Goal: Task Accomplishment & Management: Manage account settings

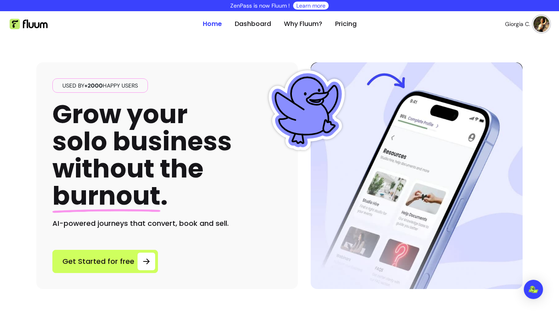
click at [252, 28] on link "Dashboard" at bounding box center [253, 24] width 36 height 10
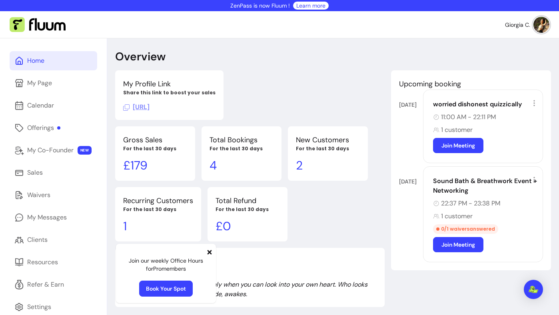
click at [231, 34] on nav "Giorgia C." at bounding box center [279, 24] width 559 height 27
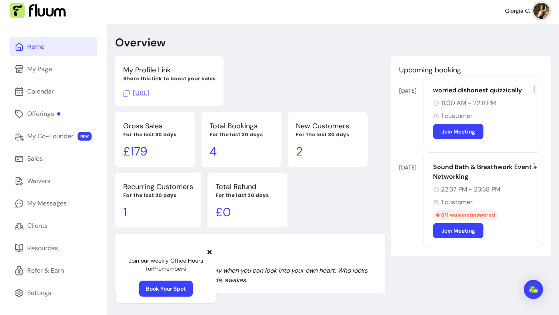
scroll to position [18, 0]
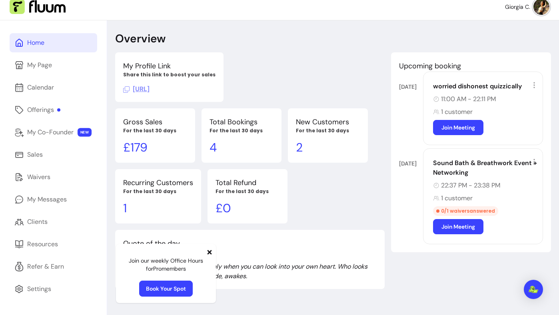
click at [209, 252] on icon at bounding box center [209, 252] width 4 height 4
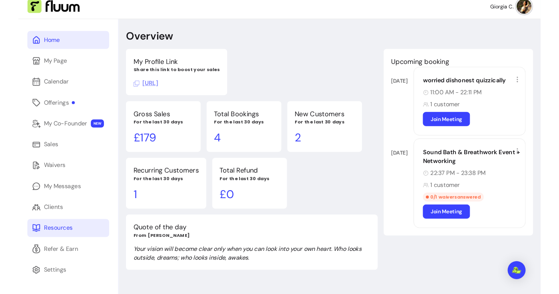
scroll to position [38, 0]
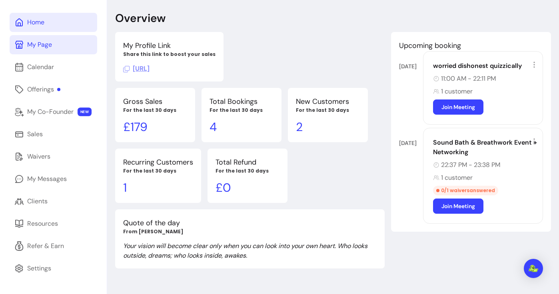
click at [60, 45] on link "My Page" at bounding box center [54, 44] width 88 height 19
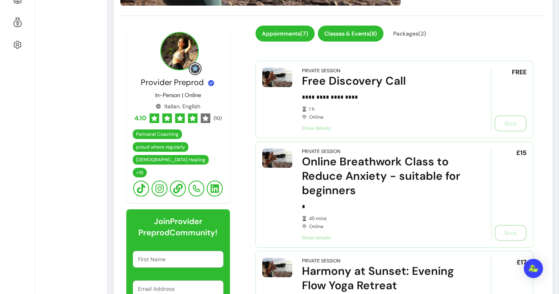
scroll to position [267, 0]
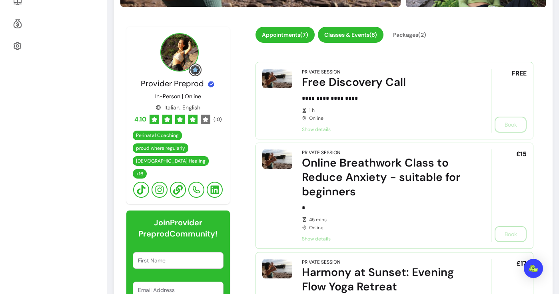
click at [356, 32] on button "Classes & Events ( 8 )" at bounding box center [351, 35] width 66 height 16
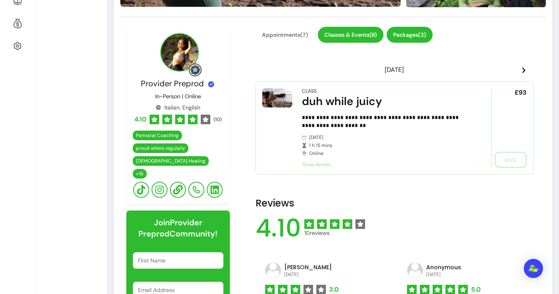
click at [413, 36] on button "Packages ( 2 )" at bounding box center [409, 35] width 46 height 16
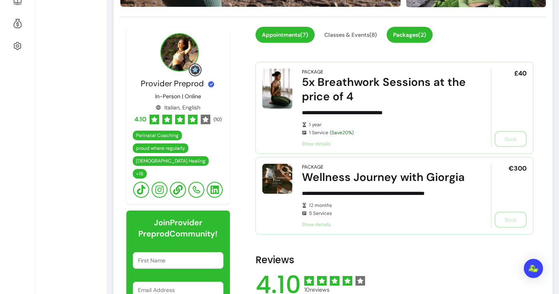
click at [295, 38] on button "Appointments ( 7 )" at bounding box center [284, 35] width 59 height 16
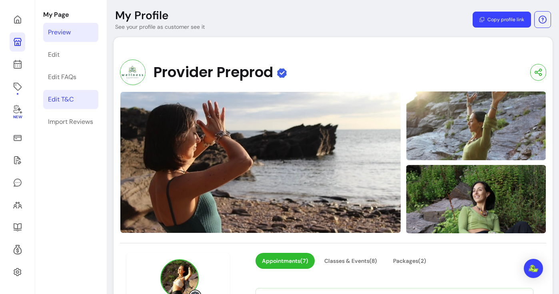
scroll to position [26, 0]
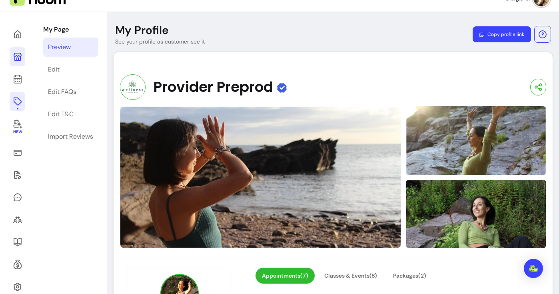
click at [23, 104] on link at bounding box center [18, 101] width 16 height 19
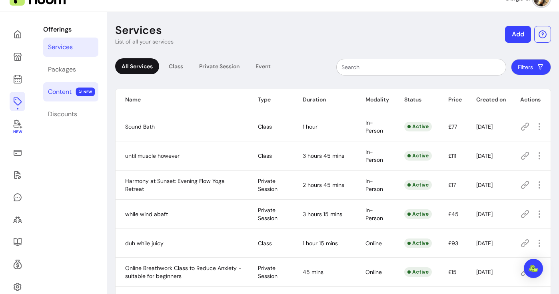
click at [69, 92] on div "Content" at bounding box center [60, 92] width 24 height 10
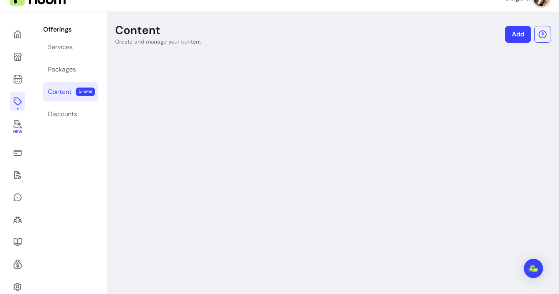
click at [508, 37] on link "Add" at bounding box center [518, 34] width 26 height 17
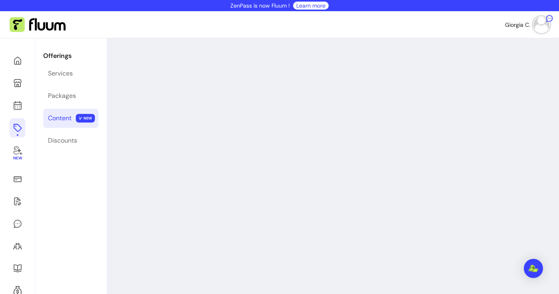
select select "***"
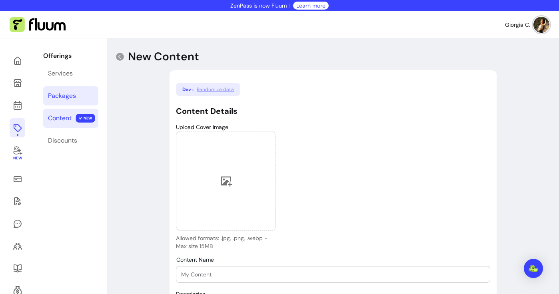
click at [67, 90] on link "Packages" at bounding box center [70, 95] width 55 height 19
click at [73, 134] on link "Discounts" at bounding box center [70, 140] width 55 height 19
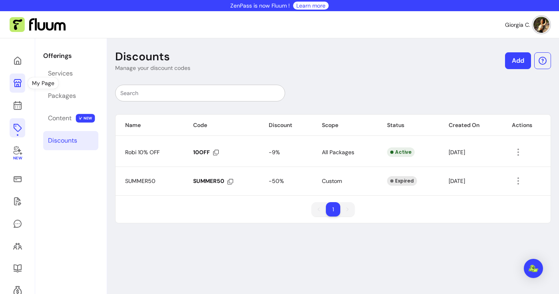
click at [20, 88] on link at bounding box center [18, 83] width 16 height 19
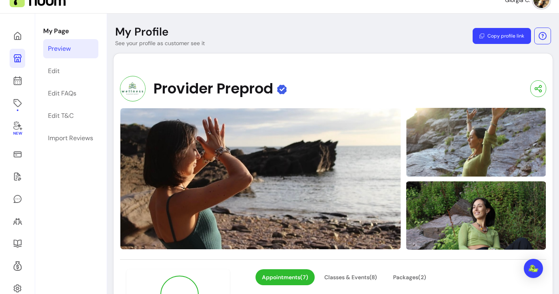
scroll to position [24, 0]
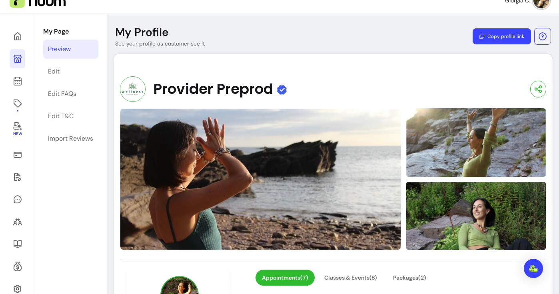
click at [428, 77] on div "Provider Preprod" at bounding box center [333, 89] width 426 height 26
click at [519, 40] on button "Copy profile link" at bounding box center [501, 36] width 58 height 16
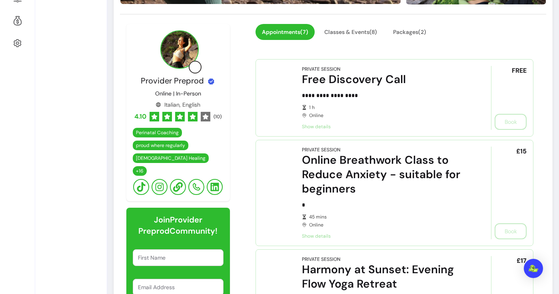
scroll to position [250, 0]
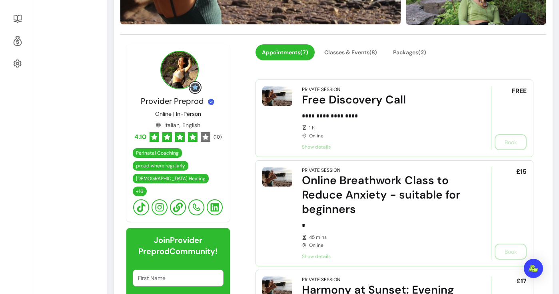
click at [370, 49] on button "Classes & Events ( 8 )" at bounding box center [351, 53] width 64 height 16
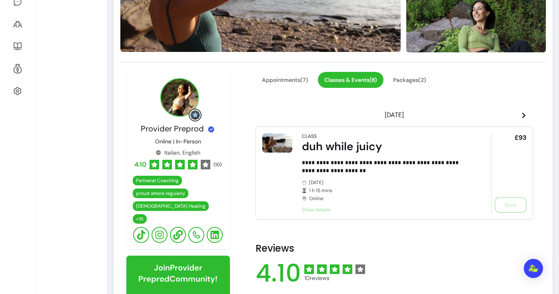
scroll to position [302, 0]
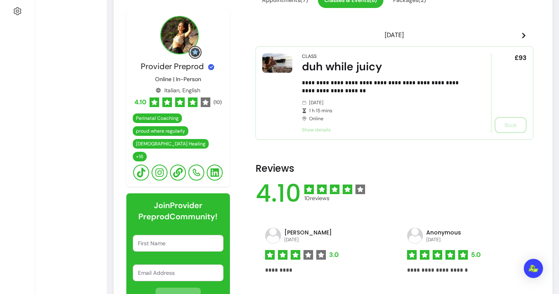
click at [128, 236] on div "Join Provider Preprod Community! First Name Email Address JOIN NOW" at bounding box center [178, 253] width 104 height 120
click at [129, 237] on div "Join Provider Preprod Community! First Name Email Address JOIN NOW" at bounding box center [178, 253] width 104 height 120
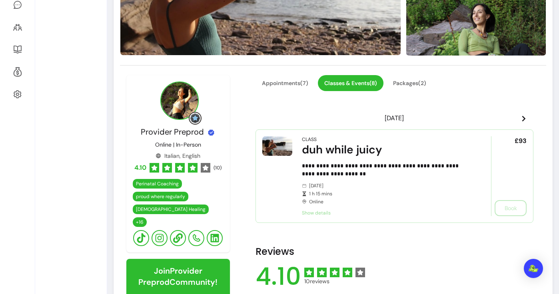
scroll to position [0, 0]
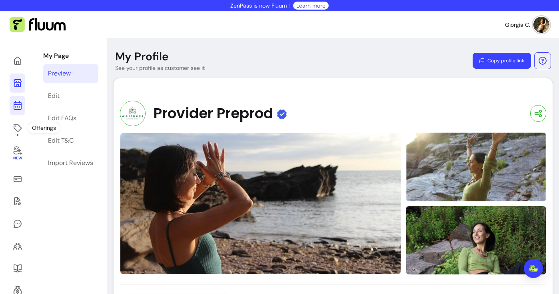
click at [22, 110] on link at bounding box center [18, 105] width 16 height 19
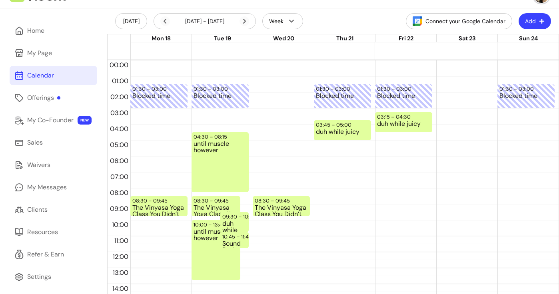
scroll to position [30, 0]
click at [65, 120] on div "My Co-Founder" at bounding box center [50, 120] width 46 height 10
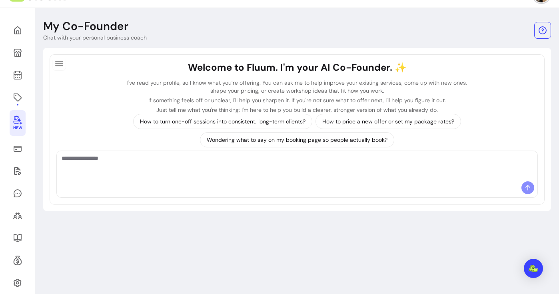
click at [337, 173] on textarea "Ask me anything..." at bounding box center [297, 166] width 471 height 24
click at [382, 123] on p "How to price a new offer or set my package rates?" at bounding box center [388, 121] width 132 height 8
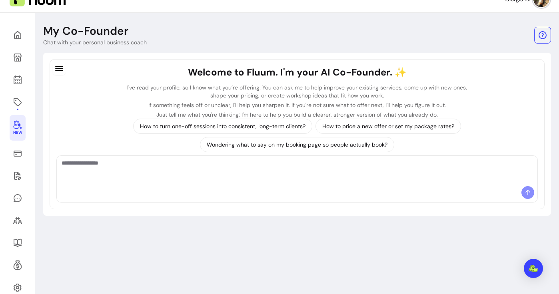
click at [72, 105] on div "Welcome to Fluum. I'm your AI Co-Founder. ✨ I've read your profile, so I know w…" at bounding box center [296, 92] width 481 height 53
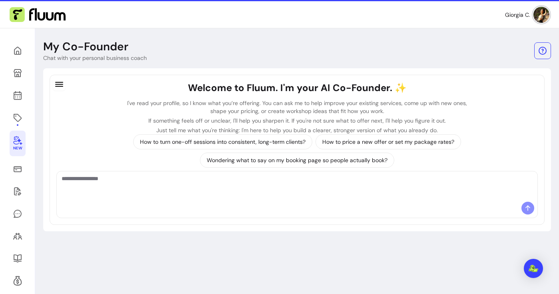
scroll to position [8, 0]
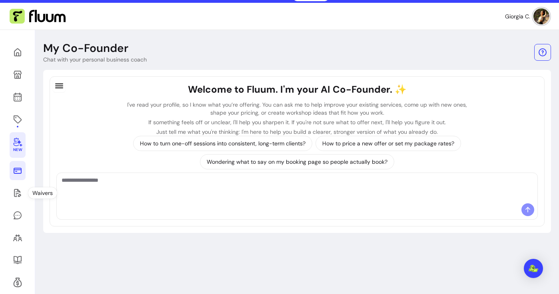
click at [23, 178] on link at bounding box center [18, 170] width 16 height 19
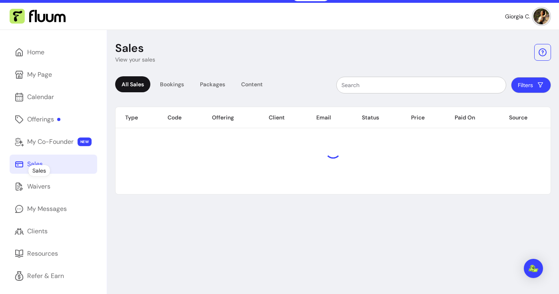
click at [19, 171] on link "Sales" at bounding box center [54, 164] width 88 height 19
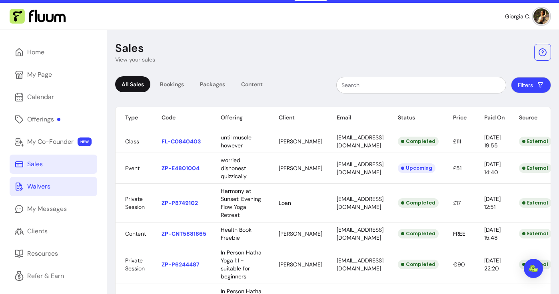
scroll to position [29, 0]
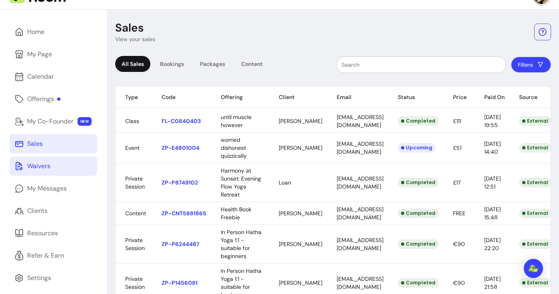
click at [57, 168] on link "Waivers" at bounding box center [54, 166] width 88 height 19
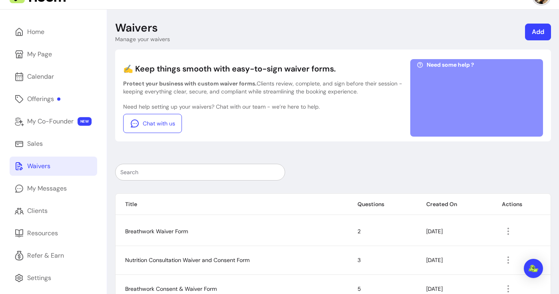
click at [381, 164] on div at bounding box center [333, 172] width 436 height 17
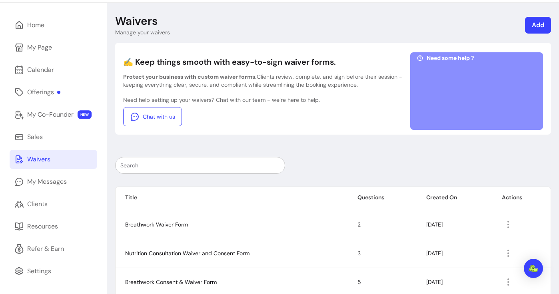
scroll to position [35, 0]
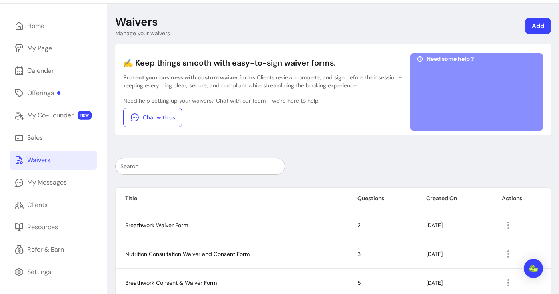
click at [543, 22] on link "Add" at bounding box center [537, 26] width 25 height 16
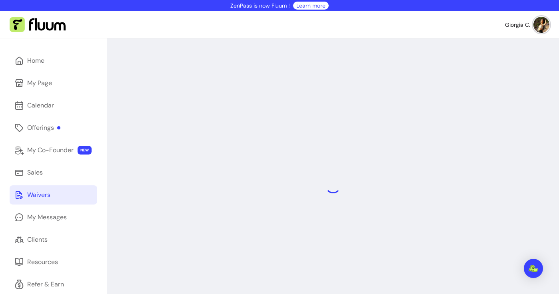
select select "*"
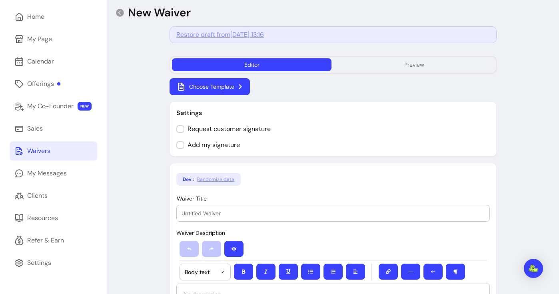
scroll to position [48, 0]
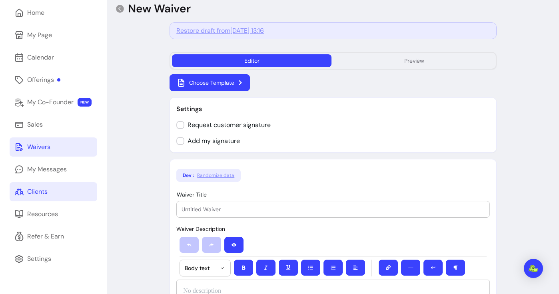
click at [57, 200] on link "Clients" at bounding box center [54, 191] width 88 height 19
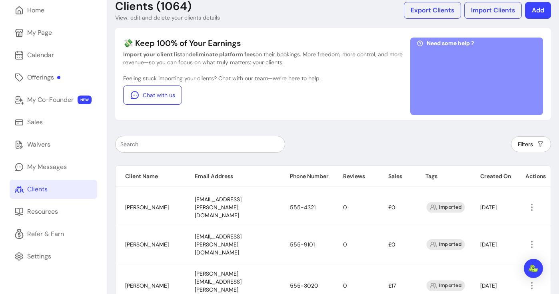
scroll to position [46, 0]
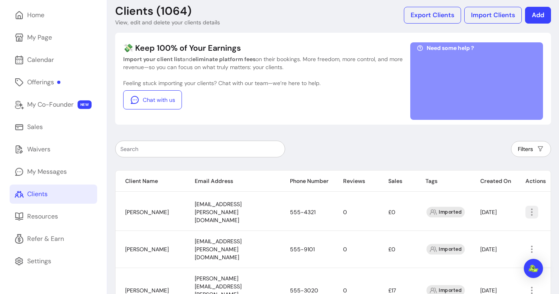
click at [530, 207] on icon "button" at bounding box center [532, 212] width 10 height 10
click at [506, 229] on span "Amend" at bounding box center [502, 227] width 58 height 8
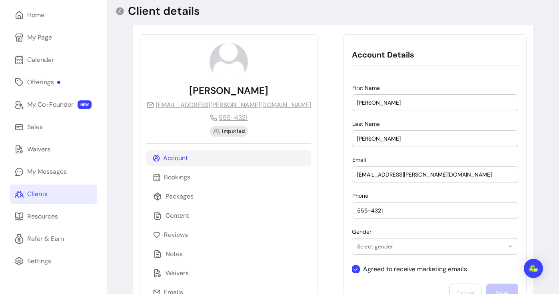
scroll to position [85, 0]
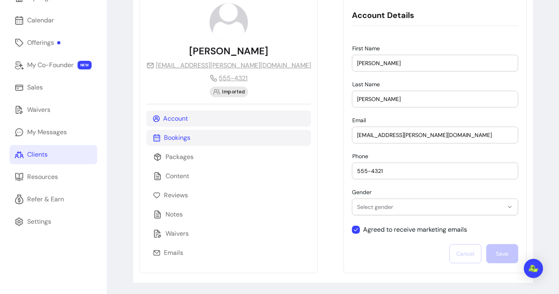
click at [192, 142] on div "Bookings" at bounding box center [228, 138] width 165 height 16
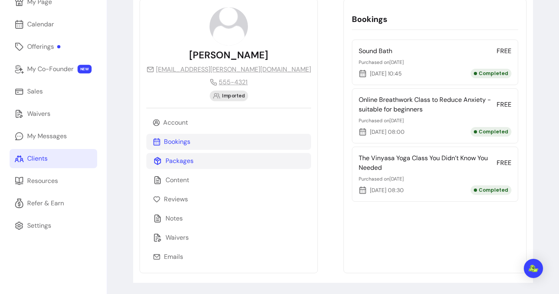
click at [196, 165] on div "Packages" at bounding box center [228, 161] width 165 height 16
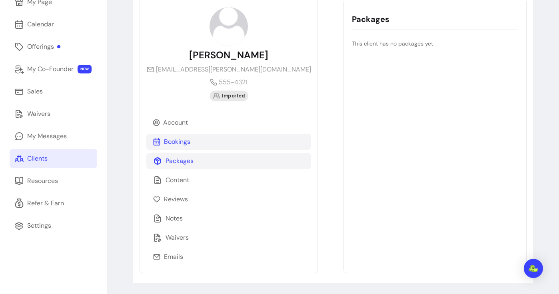
click at [192, 147] on div "Bookings" at bounding box center [228, 142] width 165 height 16
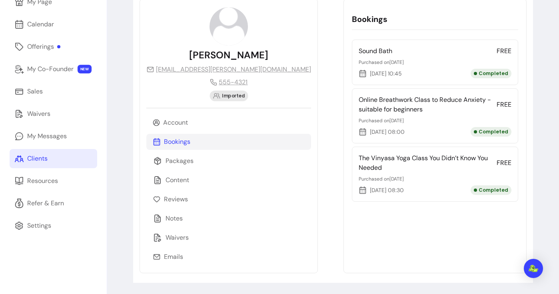
click at [192, 171] on div "Account Bookings Packages Content Reviews Notes Waivers Emails" at bounding box center [228, 190] width 165 height 150
click at [193, 219] on div "Notes" at bounding box center [228, 219] width 165 height 16
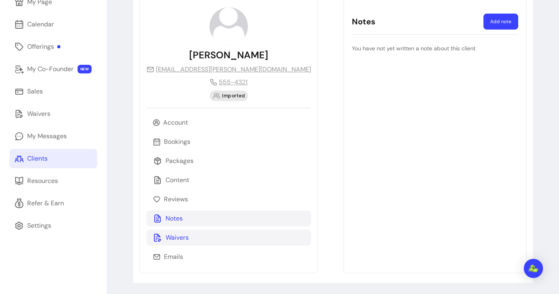
click at [195, 243] on div "Waivers" at bounding box center [228, 238] width 165 height 16
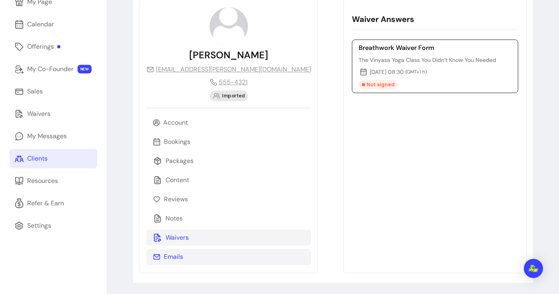
click at [196, 260] on div "Emails" at bounding box center [228, 257] width 165 height 16
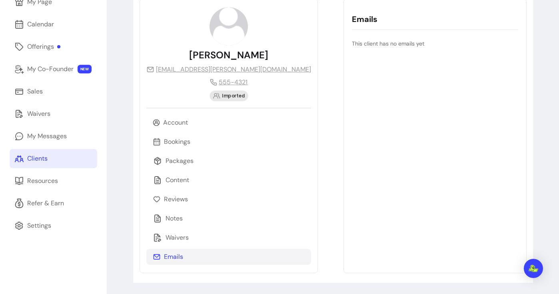
scroll to position [70, 0]
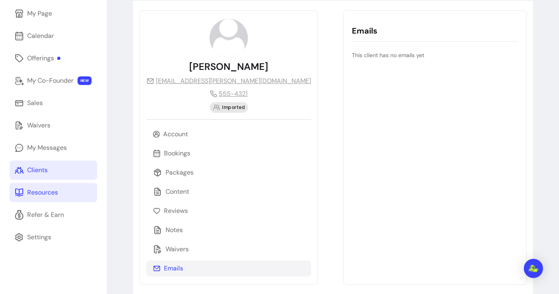
click at [64, 194] on link "Resources" at bounding box center [54, 192] width 88 height 19
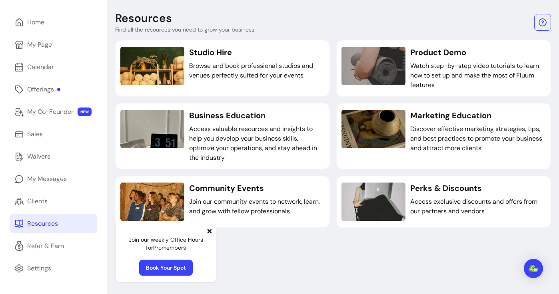
click at [210, 231] on icon at bounding box center [209, 231] width 4 height 4
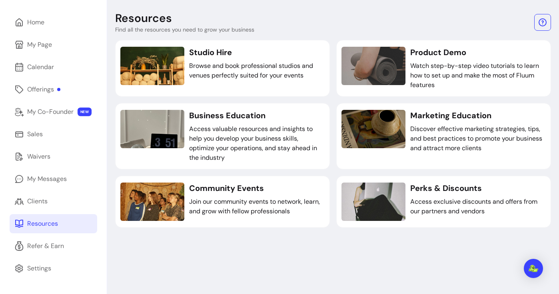
click at [244, 249] on div "Resources Find all the resources you need to grow your business Studio Hire Bro…" at bounding box center [333, 147] width 452 height 294
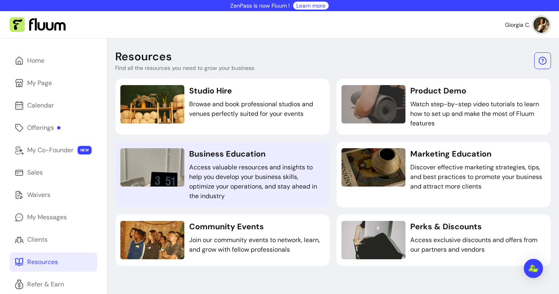
scroll to position [20, 0]
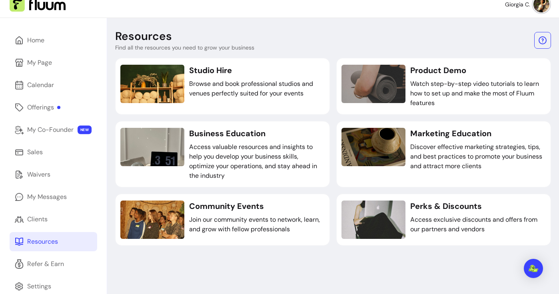
click at [225, 276] on div "Resources Find all the resources you need to grow your business Studio Hire Bro…" at bounding box center [333, 165] width 452 height 294
click at [74, 201] on link "My Messages" at bounding box center [54, 196] width 88 height 19
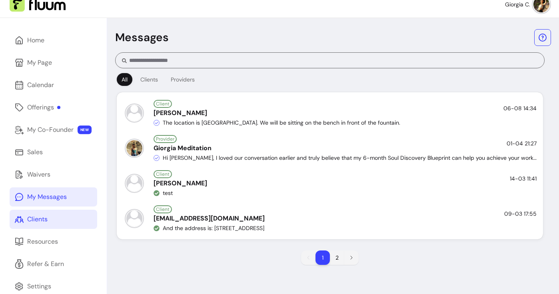
scroll to position [38, 0]
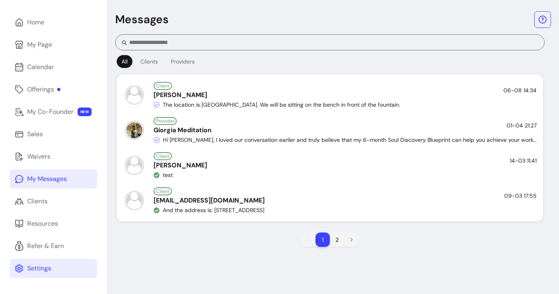
click at [68, 266] on link "Settings" at bounding box center [54, 268] width 88 height 19
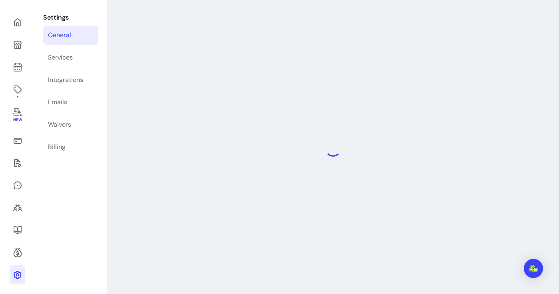
select select "**********"
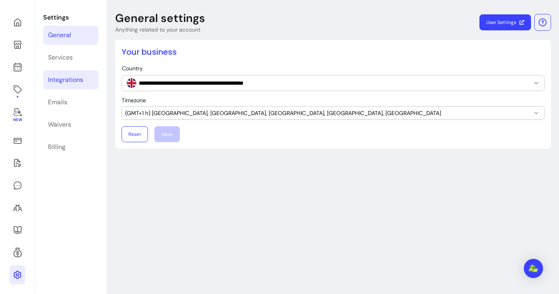
click at [69, 85] on link "Integrations" at bounding box center [70, 79] width 55 height 19
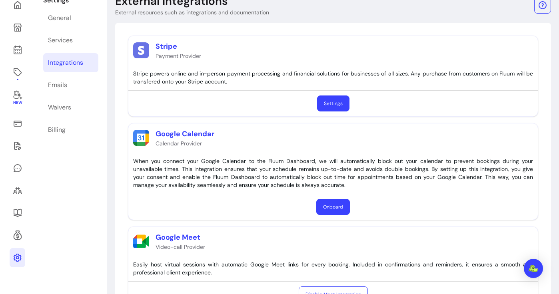
scroll to position [55, 0]
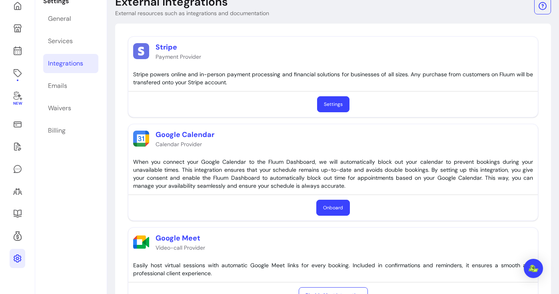
click at [197, 31] on div "Stripe Payment Provider Stripe powers online and in-person payment processing a…" at bounding box center [332, 227] width 423 height 395
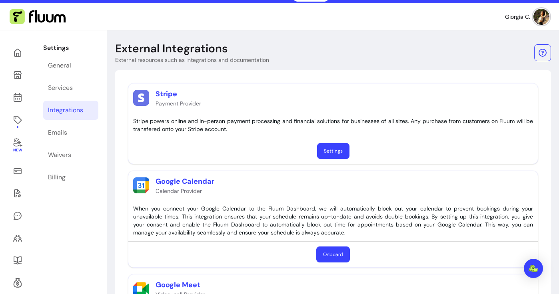
scroll to position [7, 0]
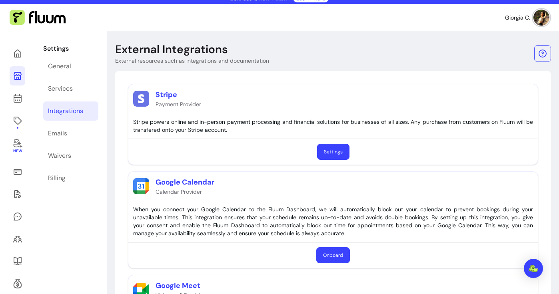
click at [19, 77] on icon at bounding box center [18, 76] width 10 height 10
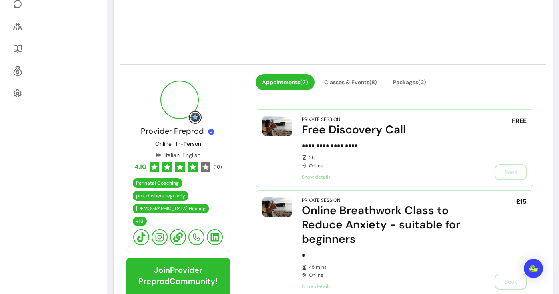
scroll to position [165, 0]
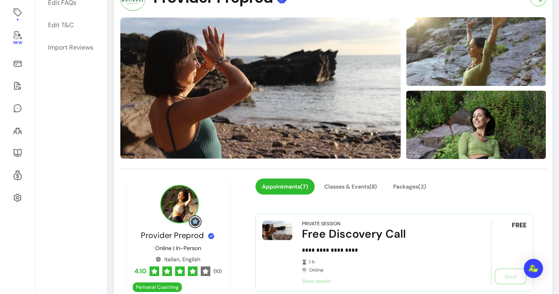
scroll to position [0, 0]
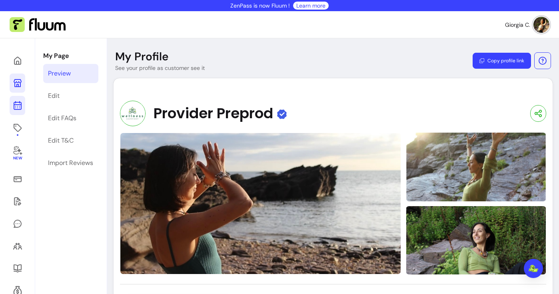
click at [18, 103] on icon at bounding box center [18, 106] width 10 height 10
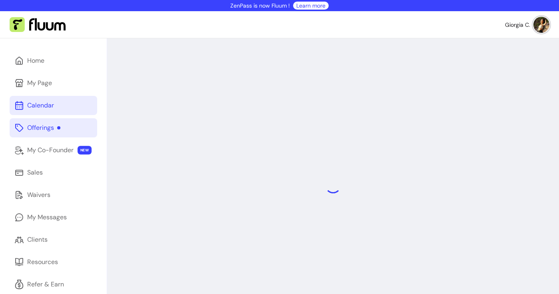
click at [47, 129] on div "Offerings" at bounding box center [43, 128] width 33 height 10
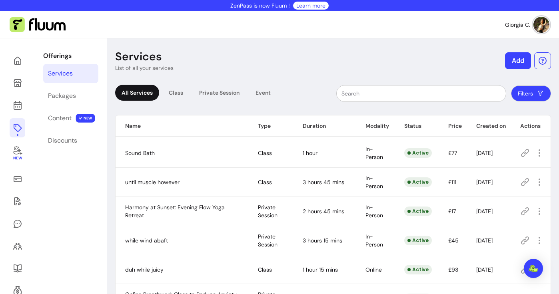
click at [518, 54] on button "Add" at bounding box center [518, 60] width 26 height 17
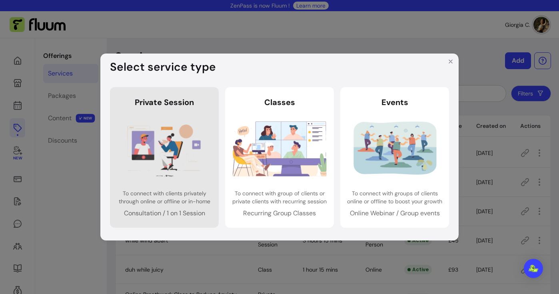
click at [168, 153] on img at bounding box center [164, 148] width 94 height 62
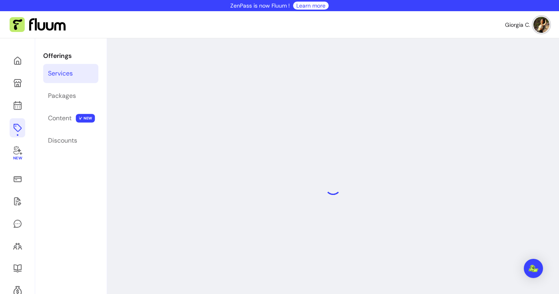
select select "***"
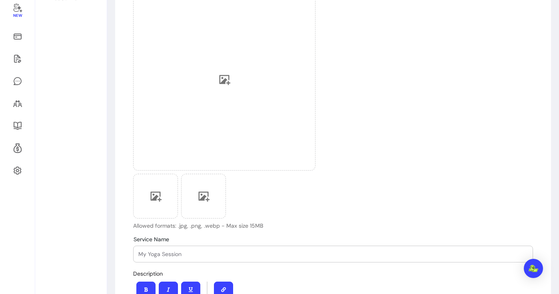
scroll to position [42, 0]
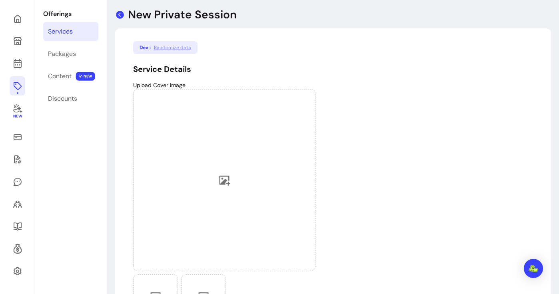
click at [121, 14] on icon at bounding box center [120, 15] width 8 height 8
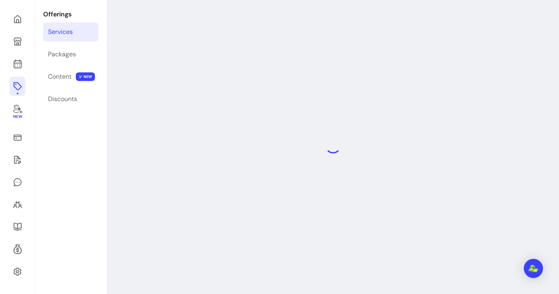
scroll to position [38, 0]
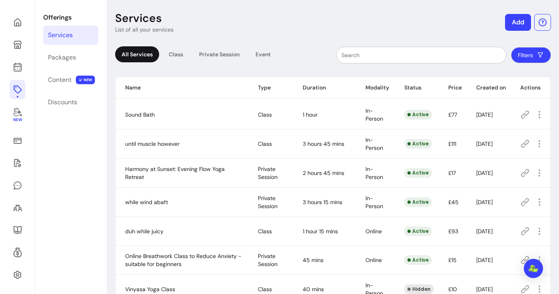
click at [271, 21] on header "Services List of all your services Add" at bounding box center [333, 22] width 436 height 22
click at [233, 21] on header "Services List of all your services Add" at bounding box center [333, 22] width 436 height 22
click at [313, 48] on div "Filters" at bounding box center [416, 55] width 269 height 17
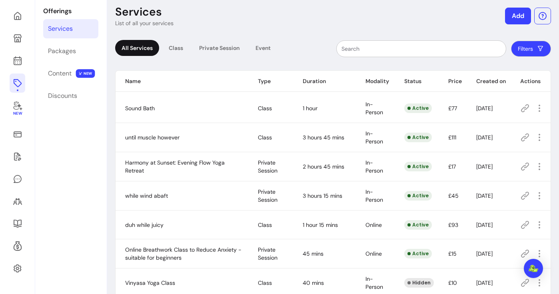
scroll to position [0, 0]
